Goal: Information Seeking & Learning: Learn about a topic

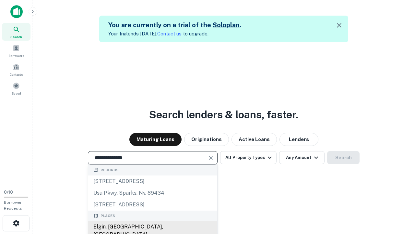
click at [153, 227] on div "Elgin, [GEOGRAPHIC_DATA], [GEOGRAPHIC_DATA]" at bounding box center [152, 230] width 129 height 19
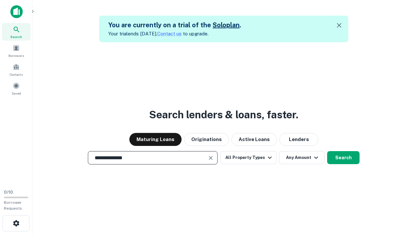
scroll to position [10, 0]
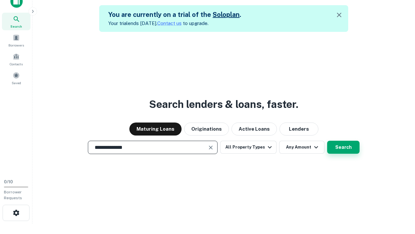
type input "**********"
click at [327, 141] on button "Search" at bounding box center [343, 147] width 32 height 13
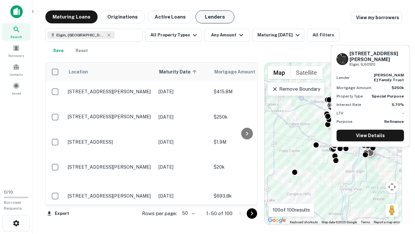
click at [215, 17] on button "Lenders" at bounding box center [215, 16] width 39 height 13
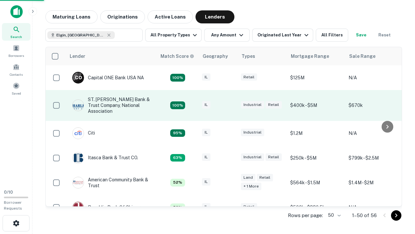
click at [230, 105] on div "IL" at bounding box center [218, 105] width 32 height 9
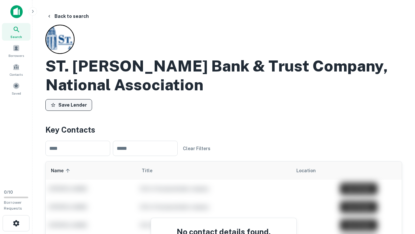
click at [69, 105] on button "Save Lender" at bounding box center [68, 105] width 47 height 12
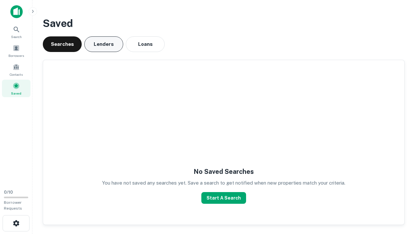
click at [104, 44] on button "Lenders" at bounding box center [103, 44] width 39 height 16
